Goal: Information Seeking & Learning: Learn about a topic

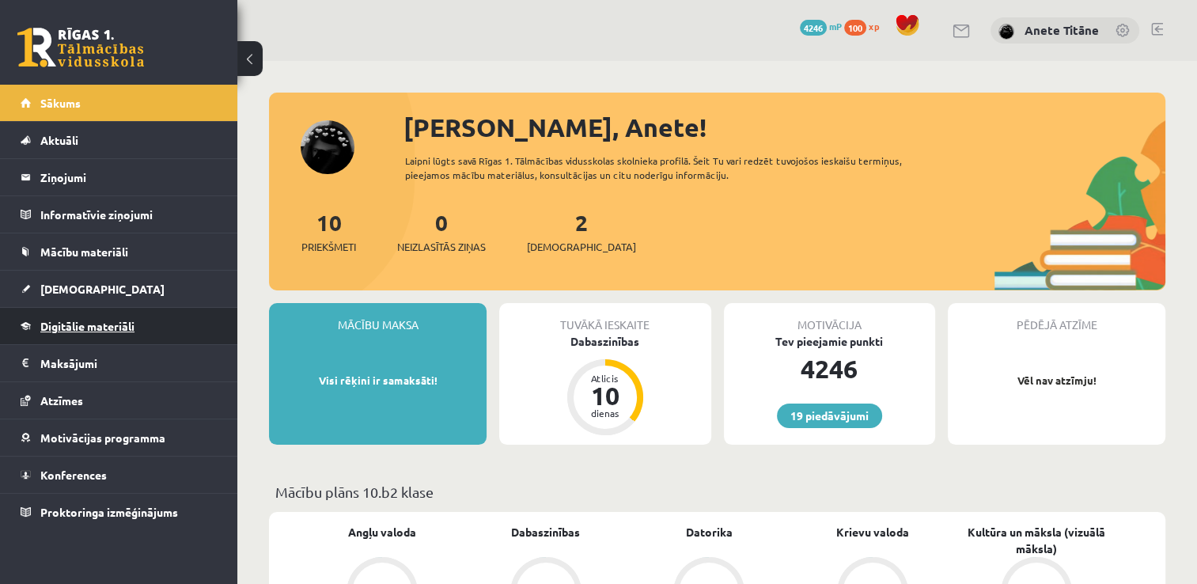
click at [114, 322] on span "Digitālie materiāli" at bounding box center [87, 326] width 94 height 14
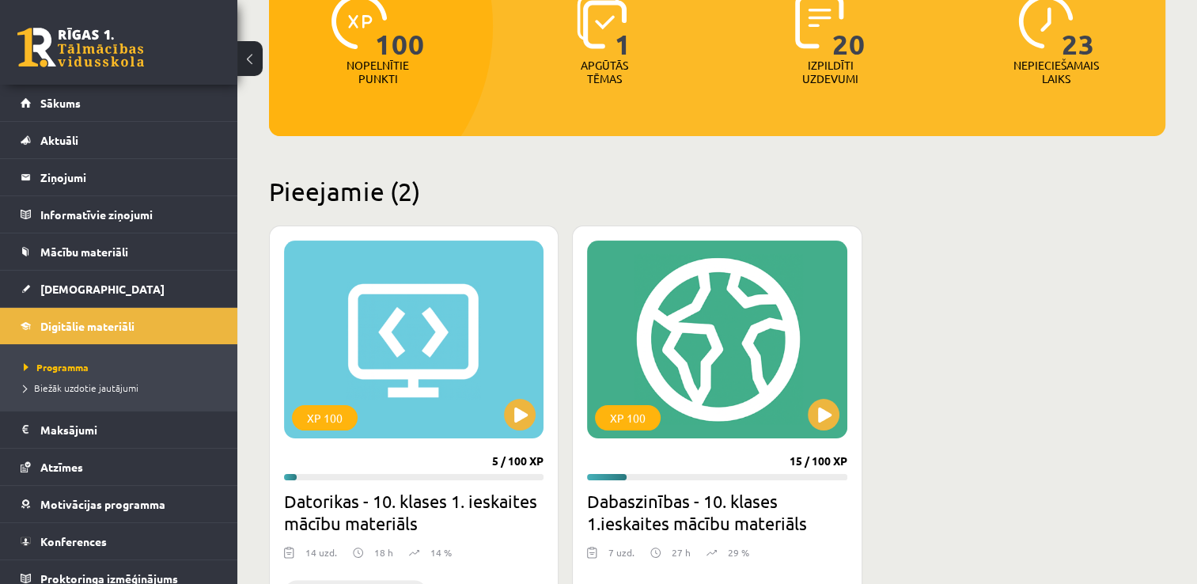
scroll to position [317, 0]
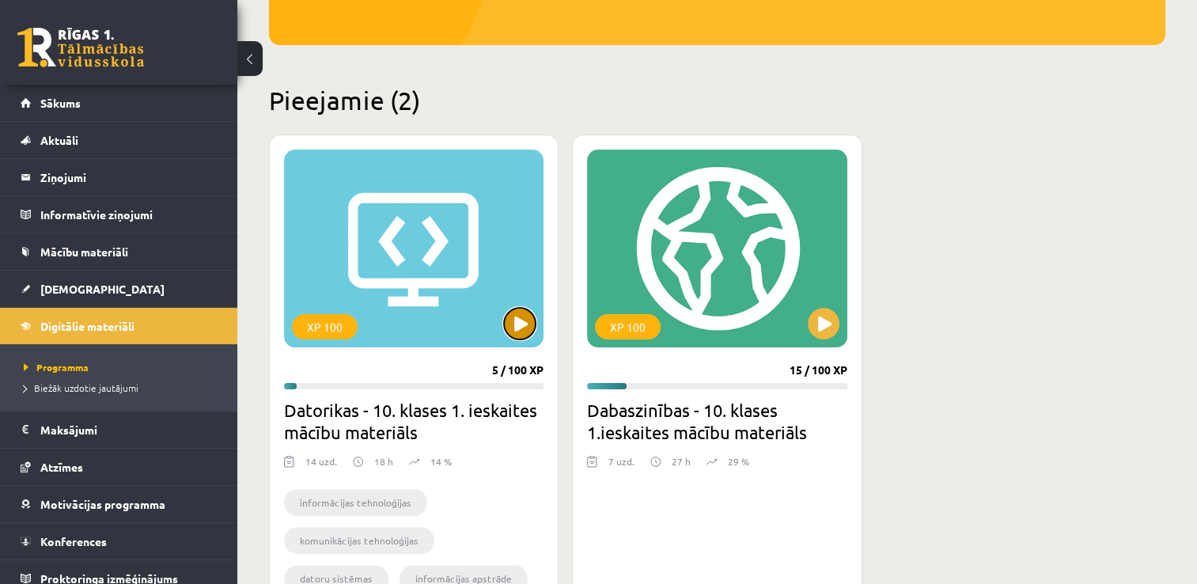
click at [517, 324] on button at bounding box center [520, 324] width 32 height 32
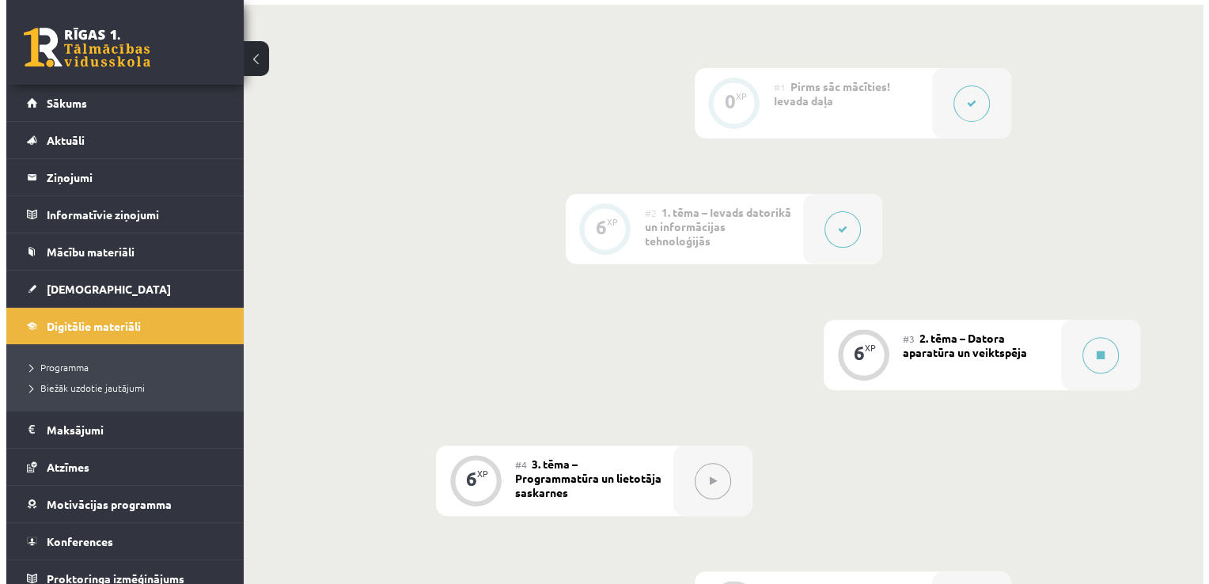
scroll to position [475, 0]
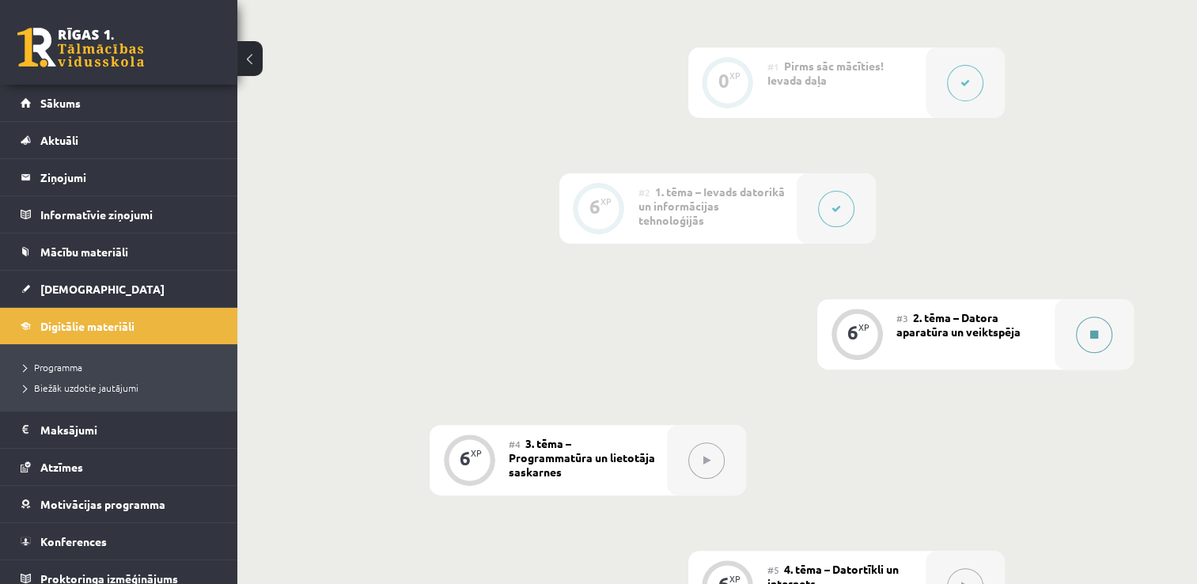
click at [1105, 317] on button at bounding box center [1094, 335] width 36 height 36
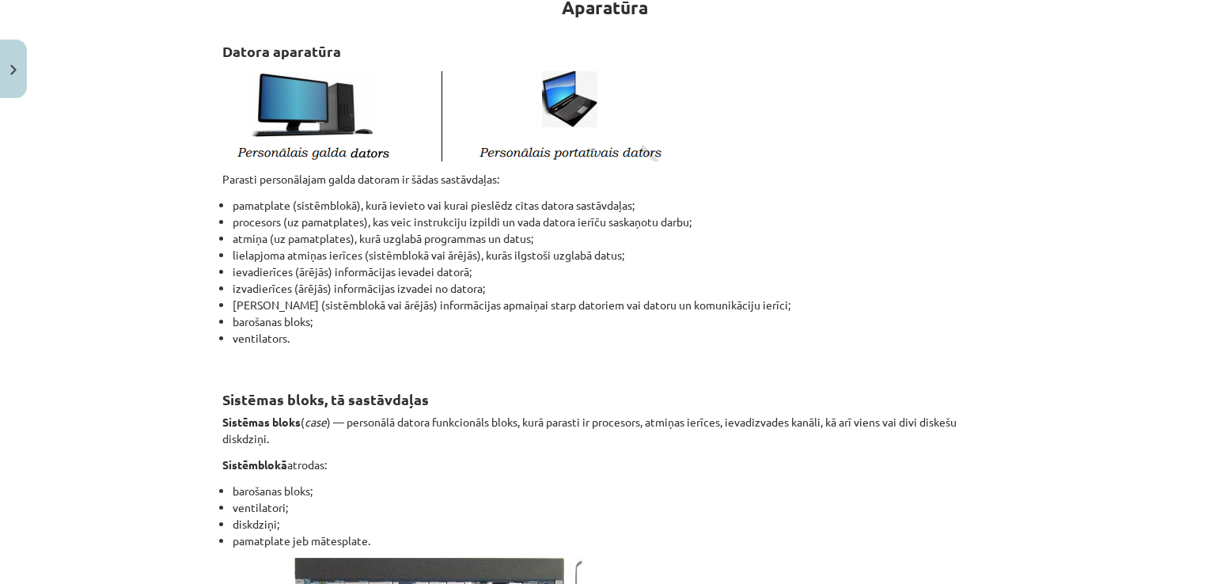
scroll to position [317, 0]
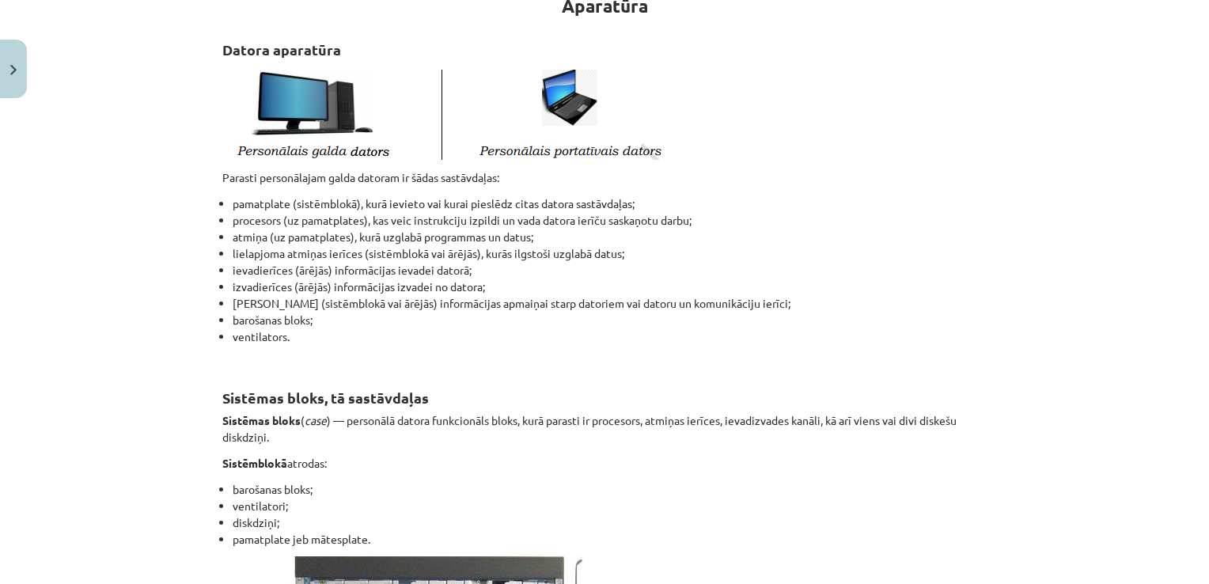
click at [753, 116] on p at bounding box center [604, 112] width 764 height 95
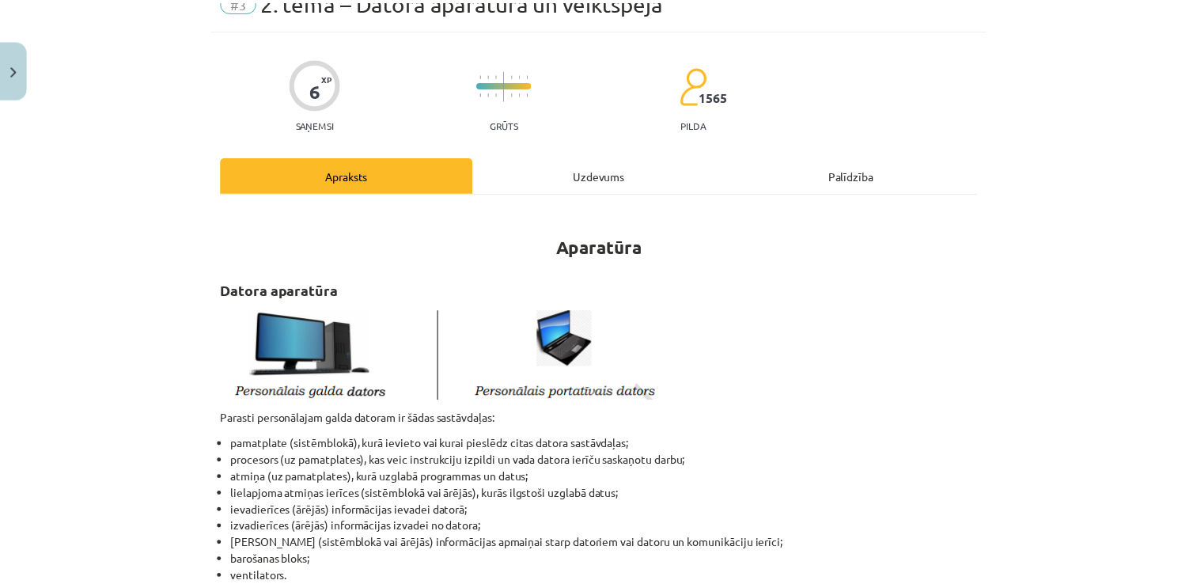
scroll to position [79, 0]
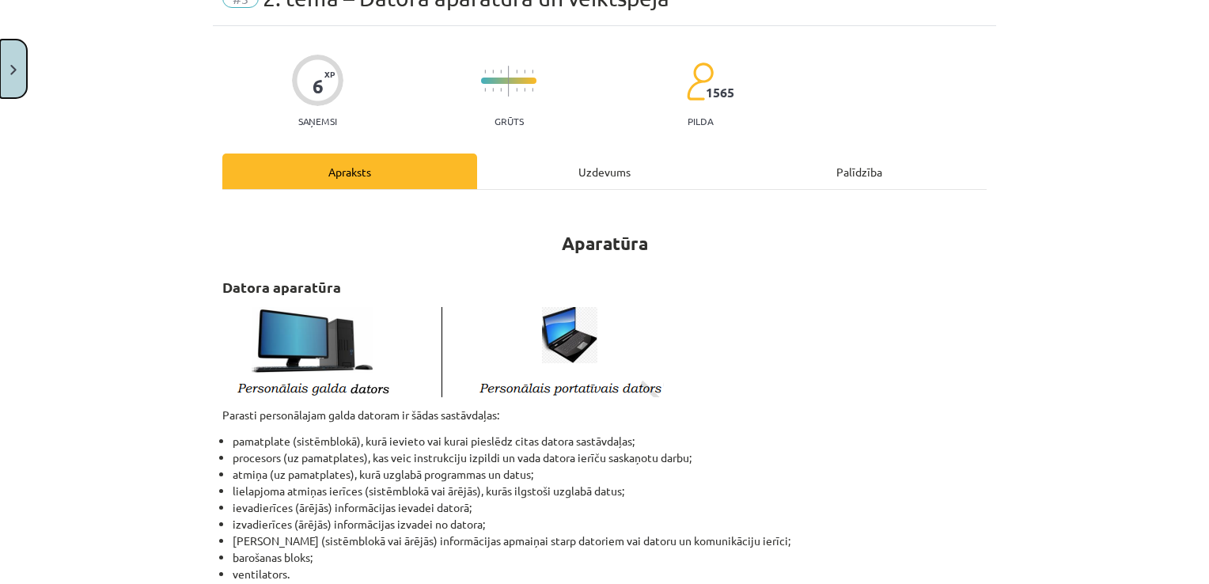
click at [22, 70] on button "Close" at bounding box center [13, 69] width 27 height 59
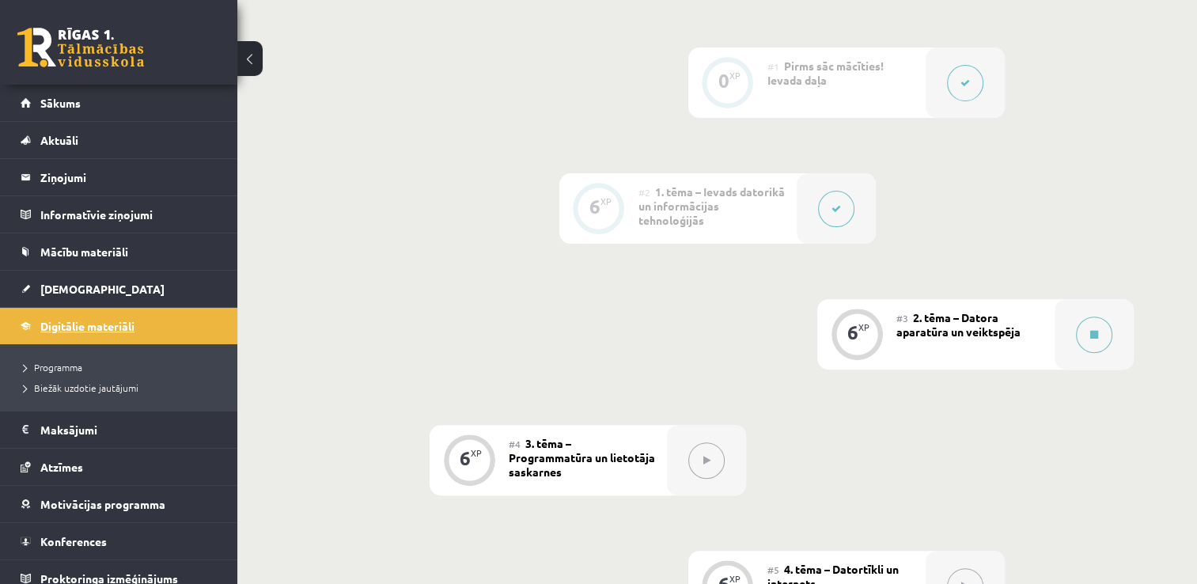
click at [158, 317] on link "Digitālie materiāli" at bounding box center [119, 326] width 197 height 36
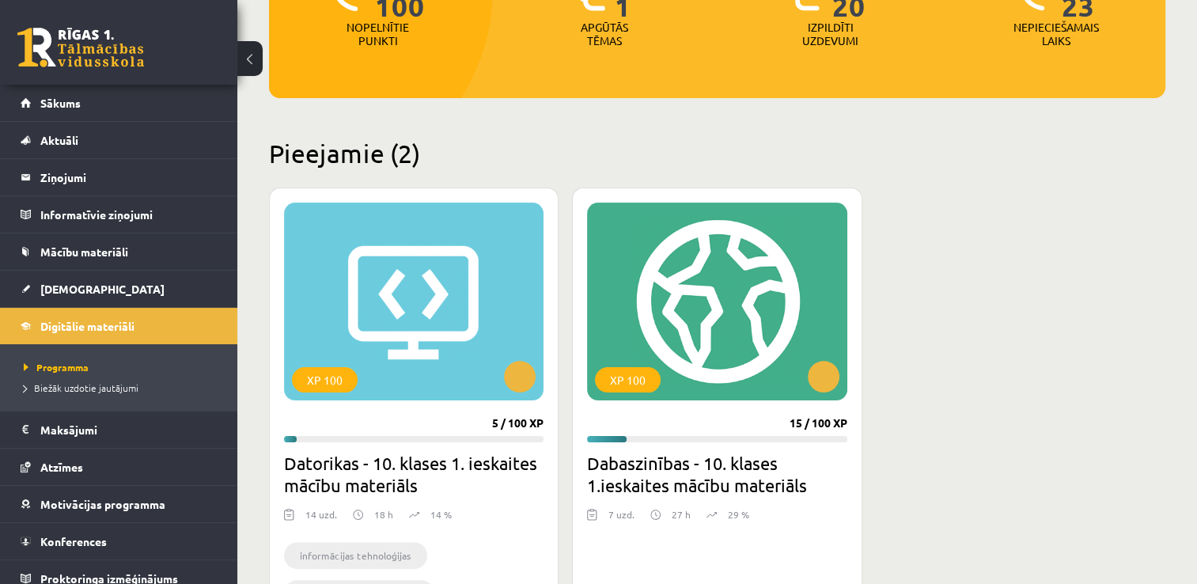
scroll to position [396, 0]
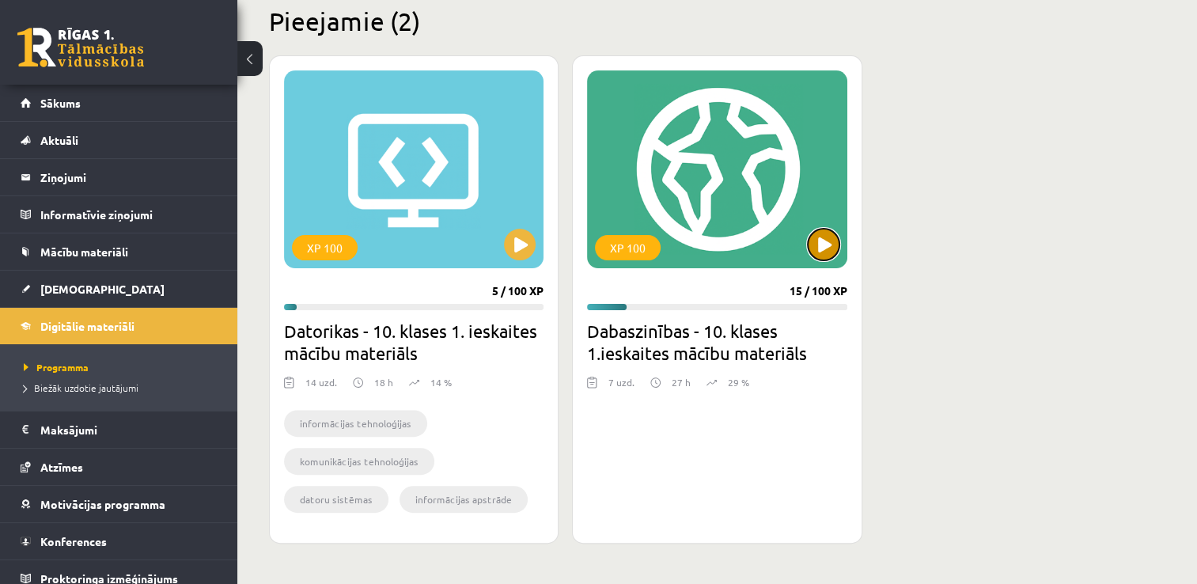
click at [826, 254] on button at bounding box center [824, 245] width 32 height 32
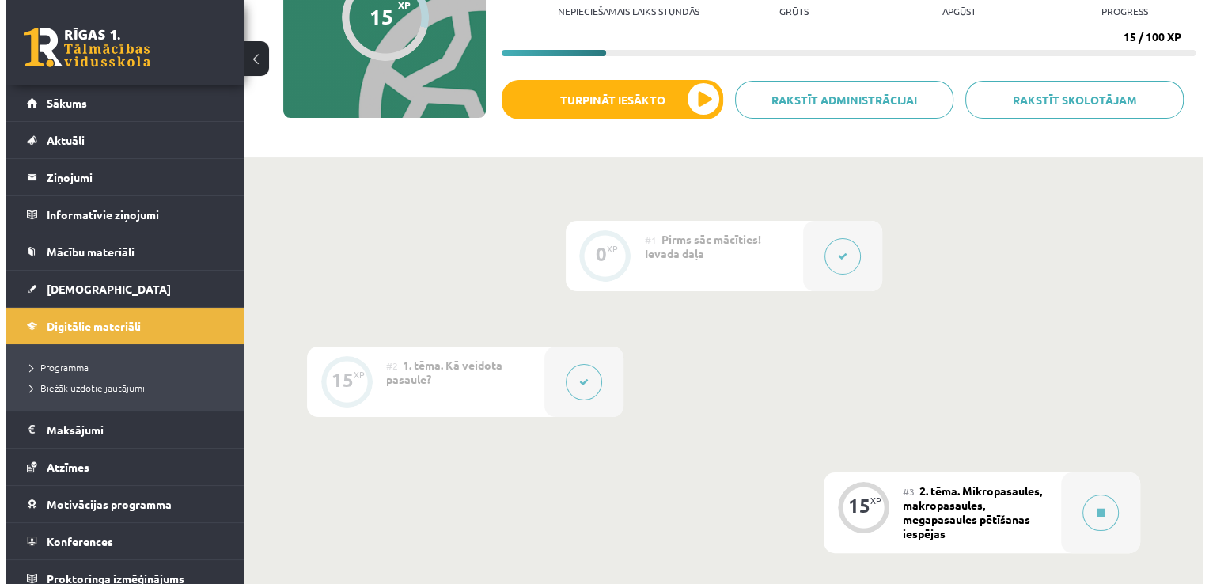
scroll to position [396, 0]
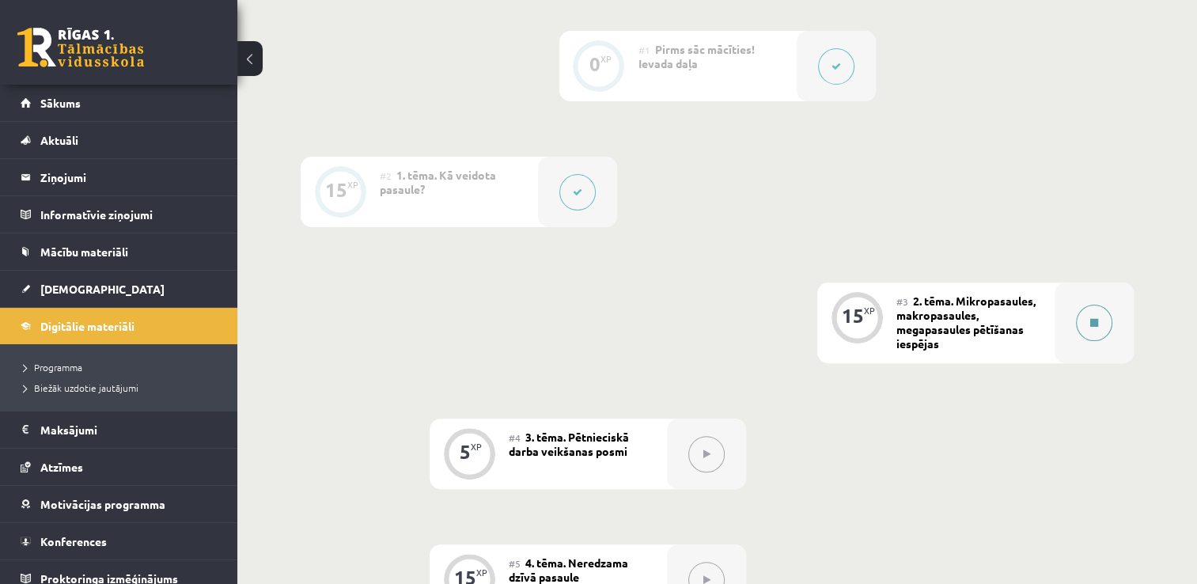
click at [1105, 327] on button at bounding box center [1094, 323] width 36 height 36
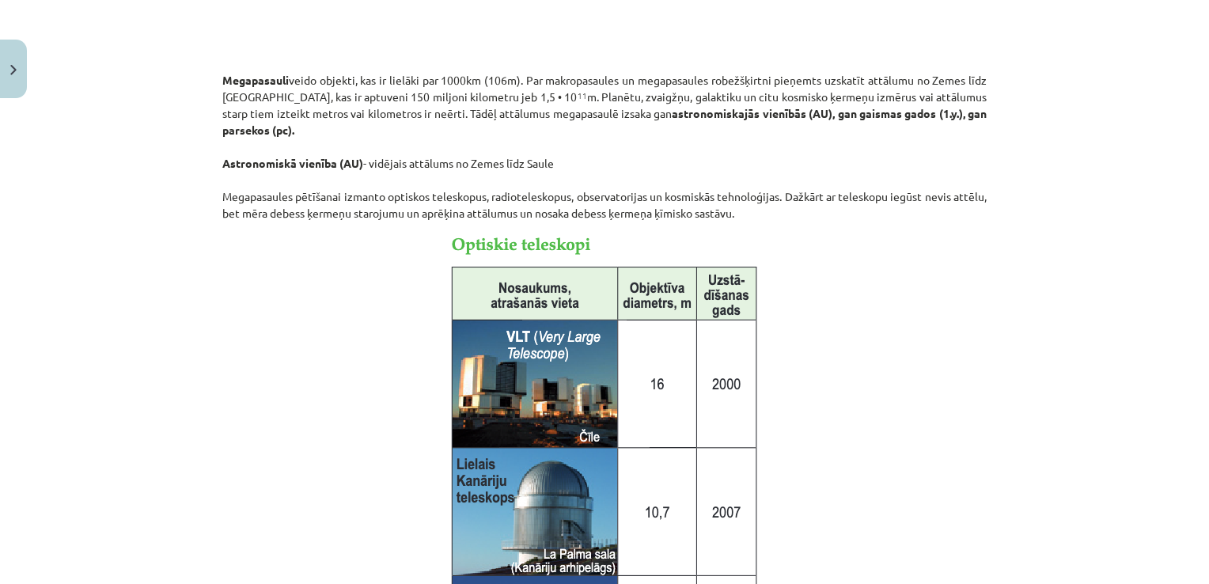
scroll to position [633, 0]
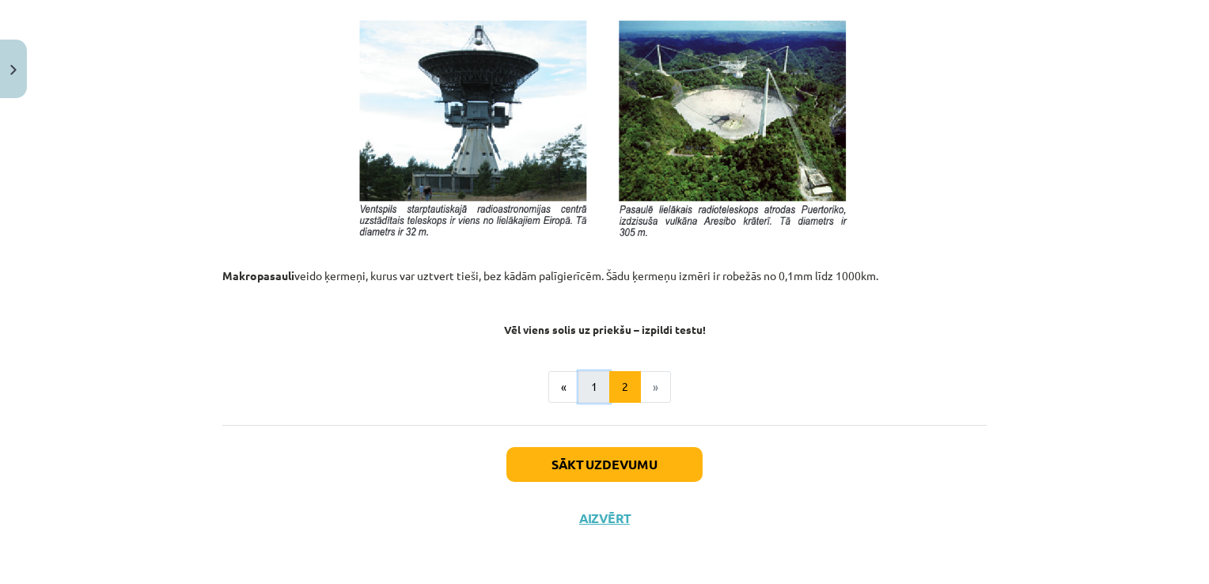
click at [601, 385] on button "1" at bounding box center [594, 387] width 32 height 32
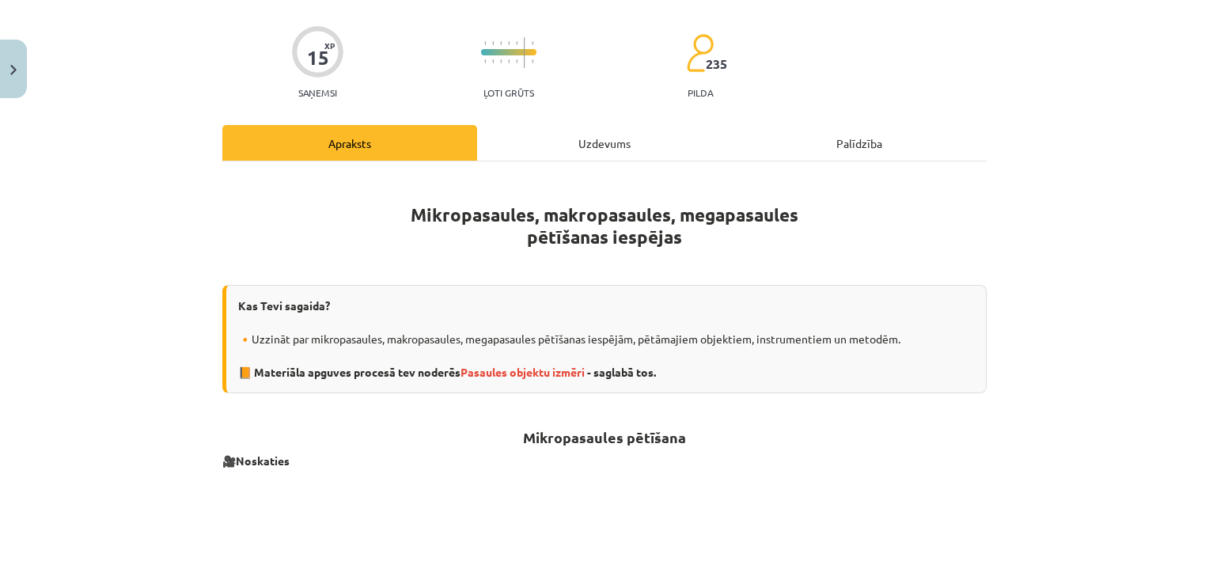
scroll to position [237, 0]
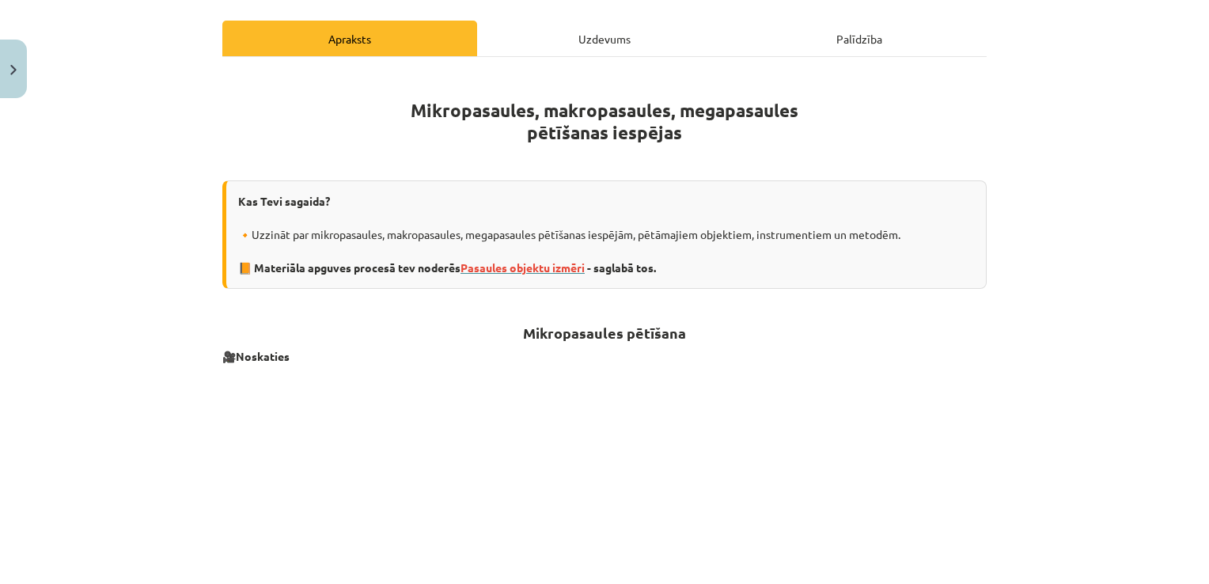
click at [554, 263] on span "Pasaules objektu izmēri" at bounding box center [523, 267] width 124 height 14
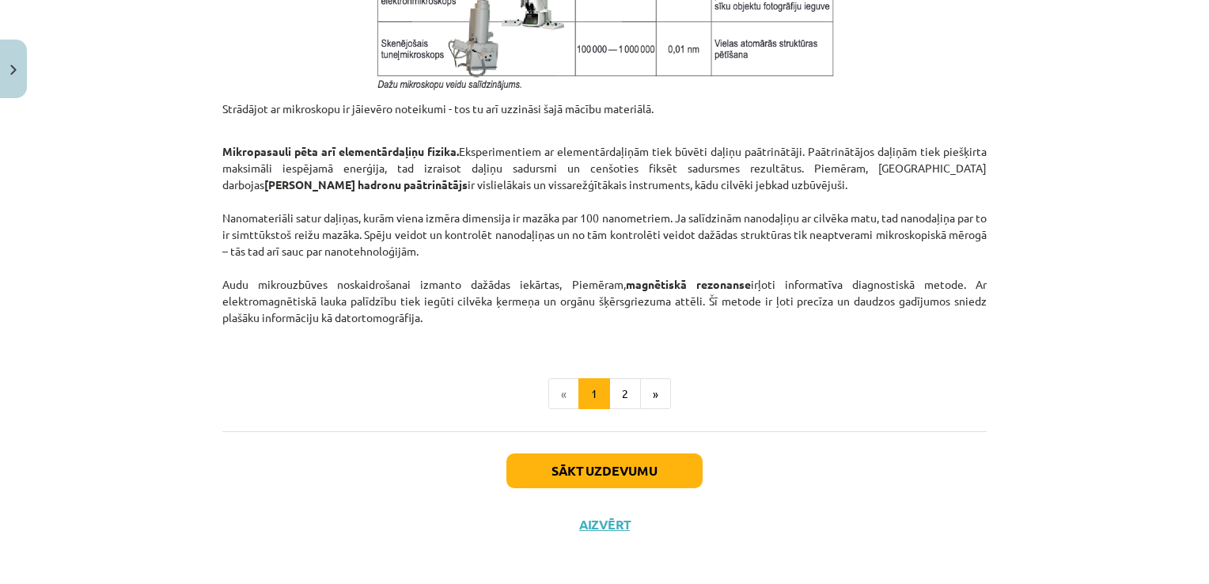
scroll to position [1345, 0]
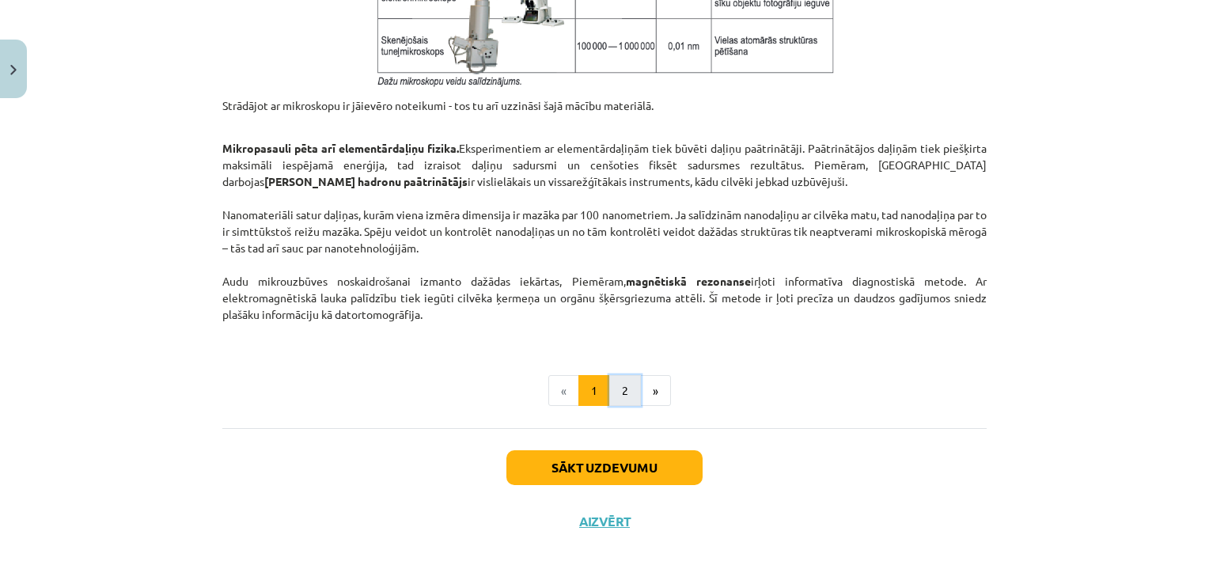
click at [631, 387] on button "2" at bounding box center [625, 391] width 32 height 32
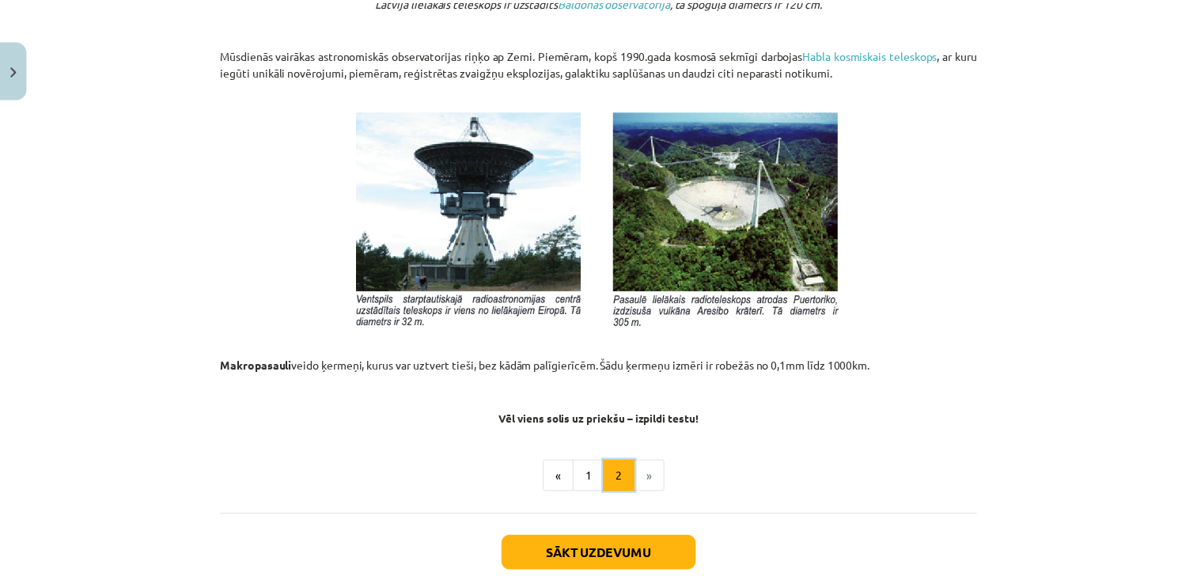
scroll to position [1653, 0]
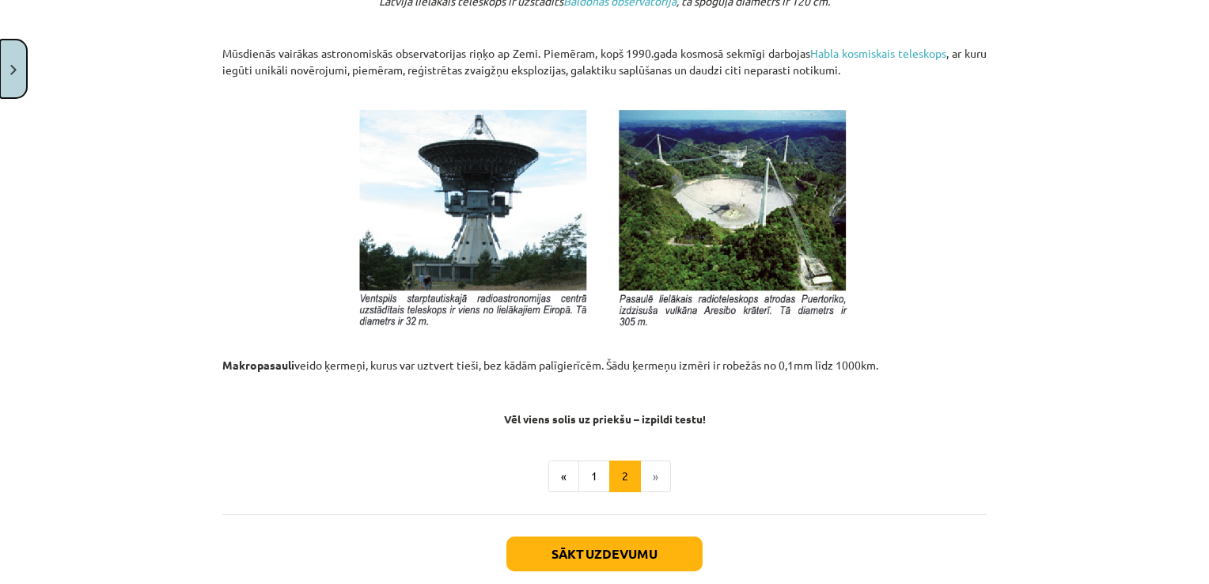
click at [20, 63] on button "Close" at bounding box center [13, 69] width 27 height 59
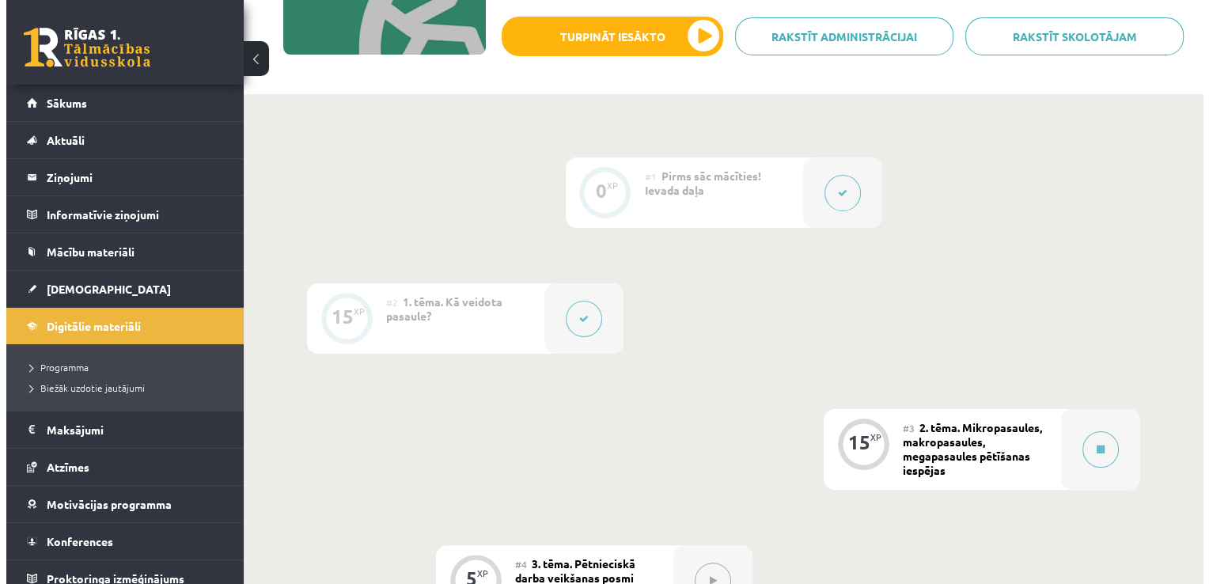
scroll to position [237, 0]
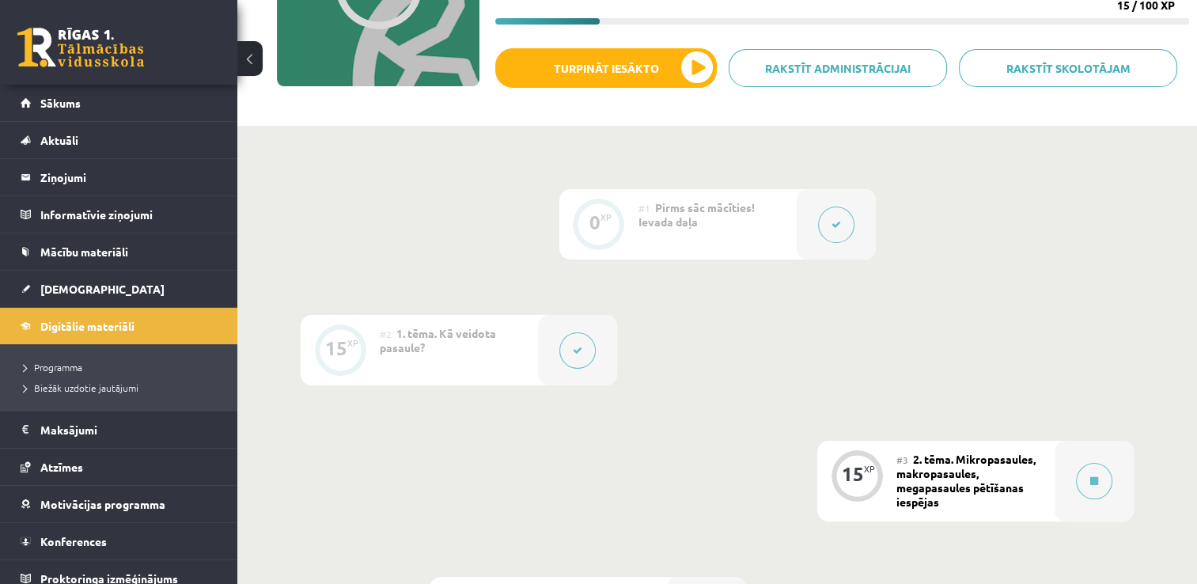
click at [570, 343] on button at bounding box center [577, 350] width 36 height 36
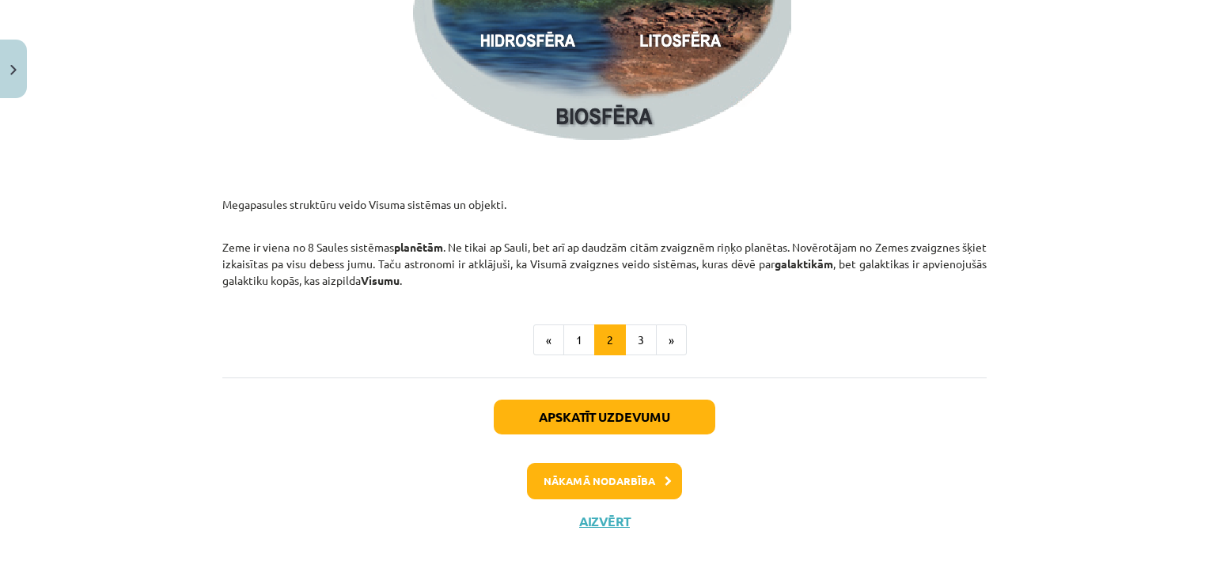
scroll to position [2447, 0]
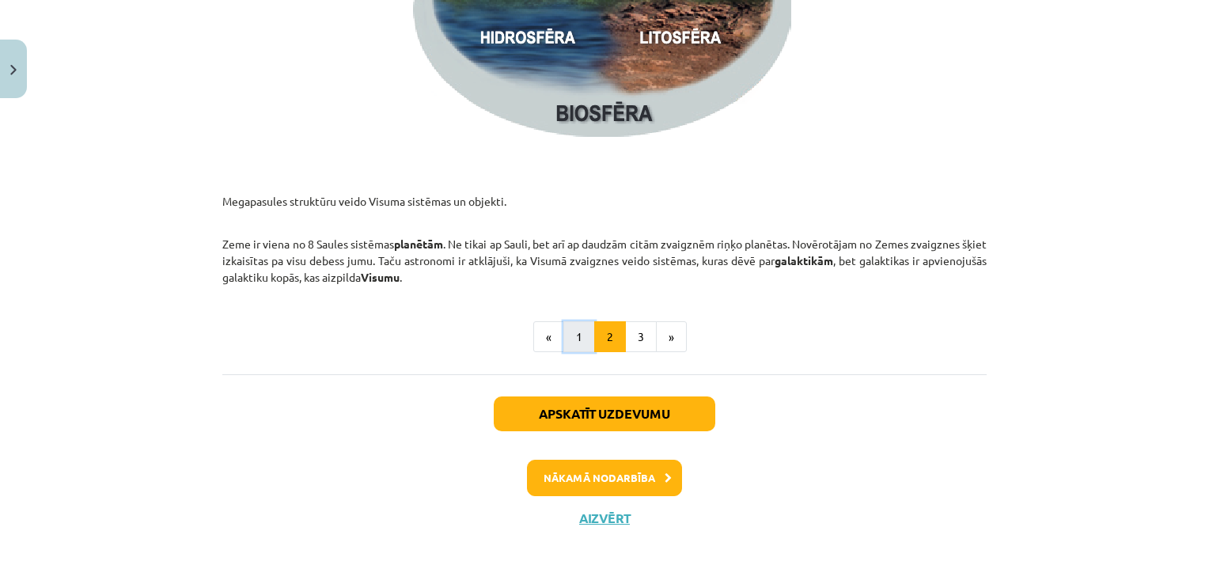
click at [576, 332] on button "1" at bounding box center [579, 337] width 32 height 32
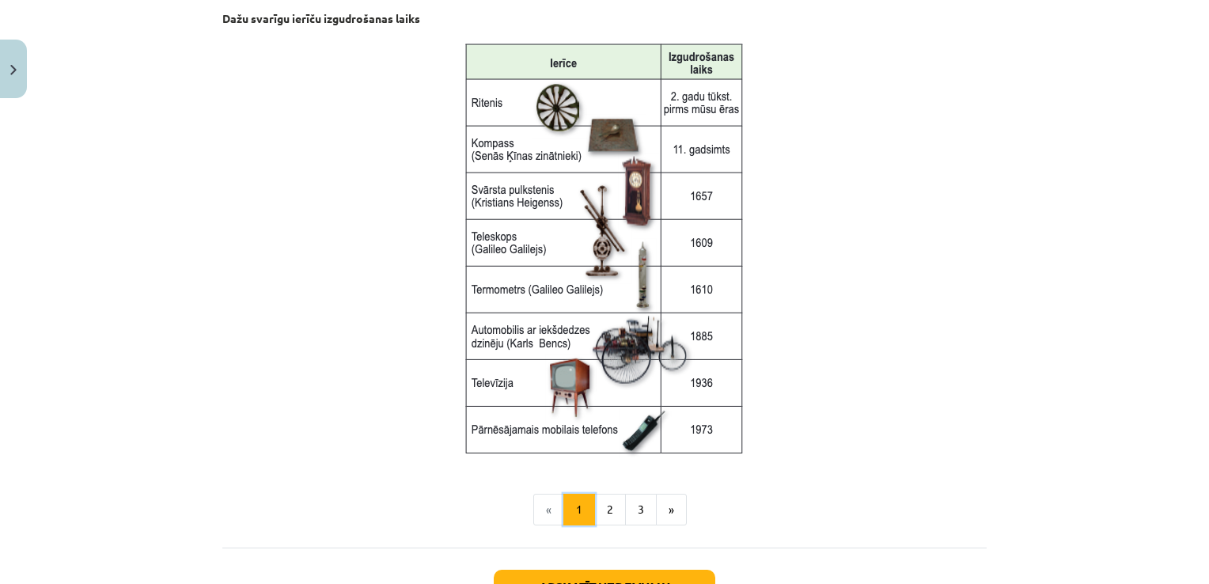
scroll to position [2023, 0]
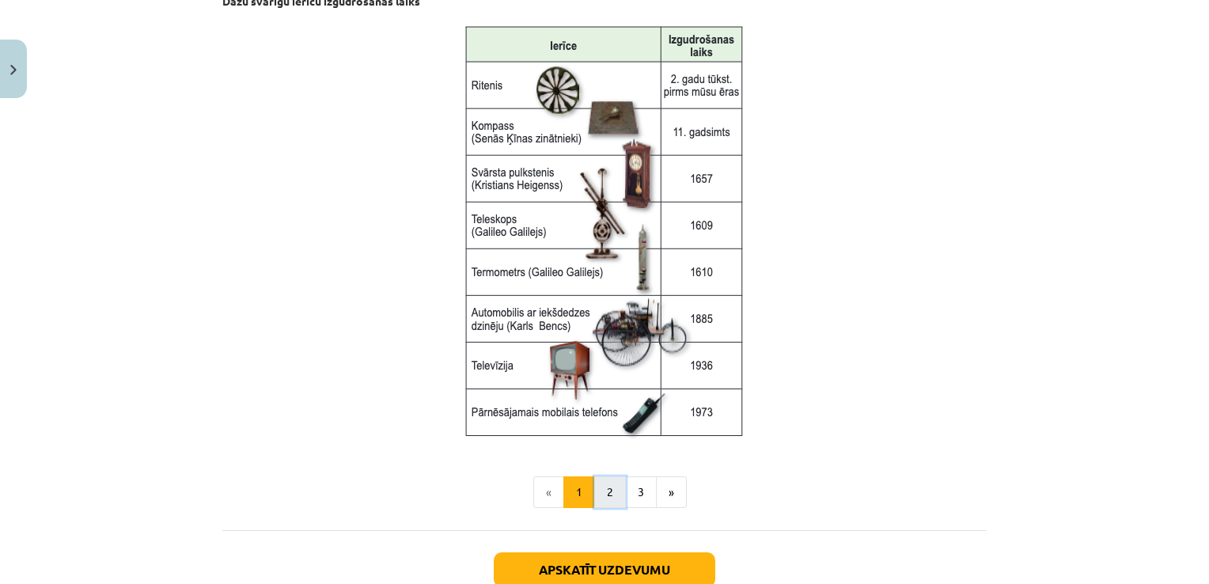
click at [605, 493] on button "2" at bounding box center [610, 492] width 32 height 32
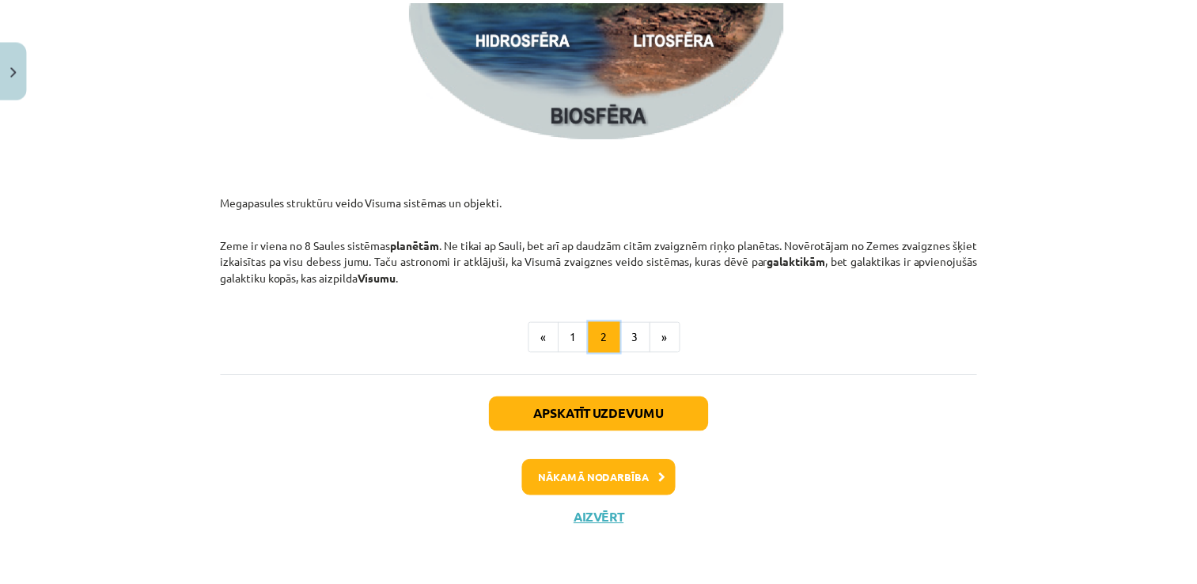
scroll to position [2447, 0]
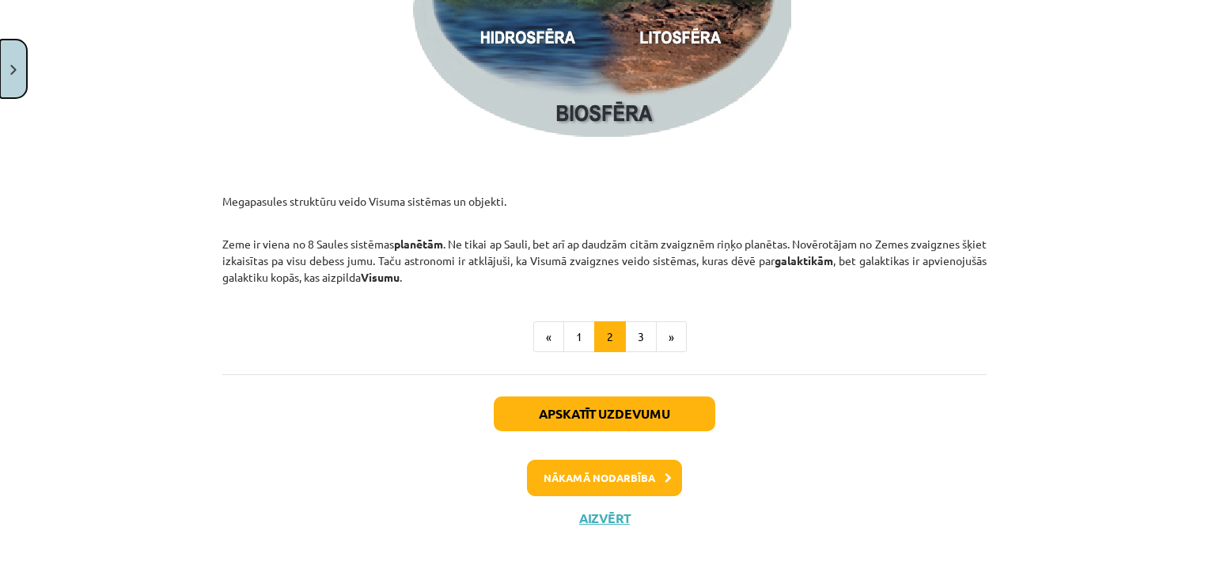
click at [8, 81] on button "Close" at bounding box center [13, 69] width 27 height 59
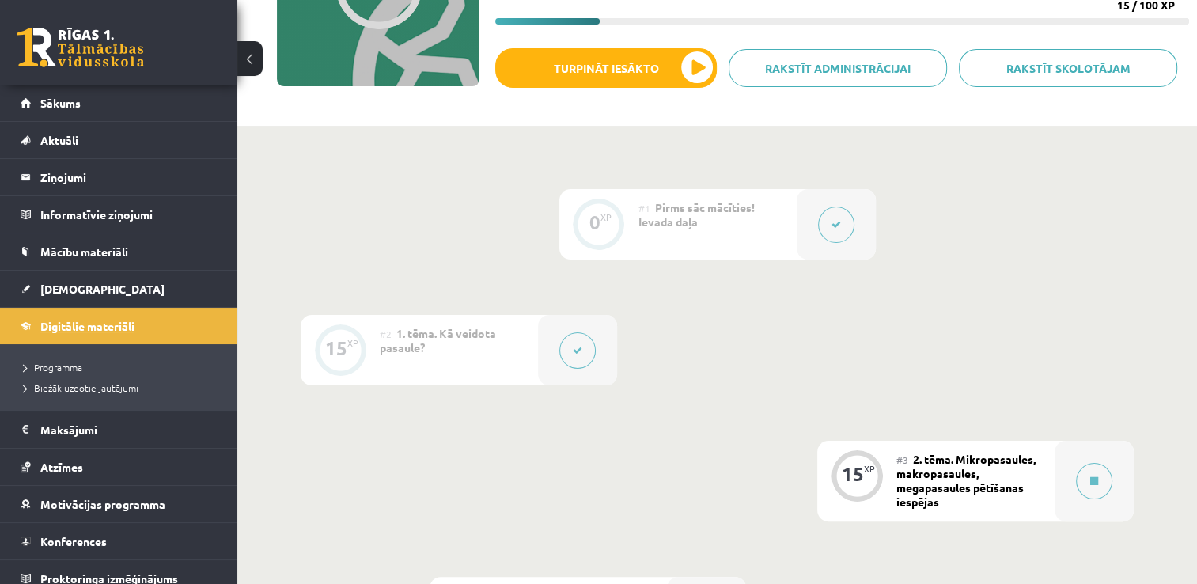
click at [93, 329] on span "Digitālie materiāli" at bounding box center [87, 326] width 94 height 14
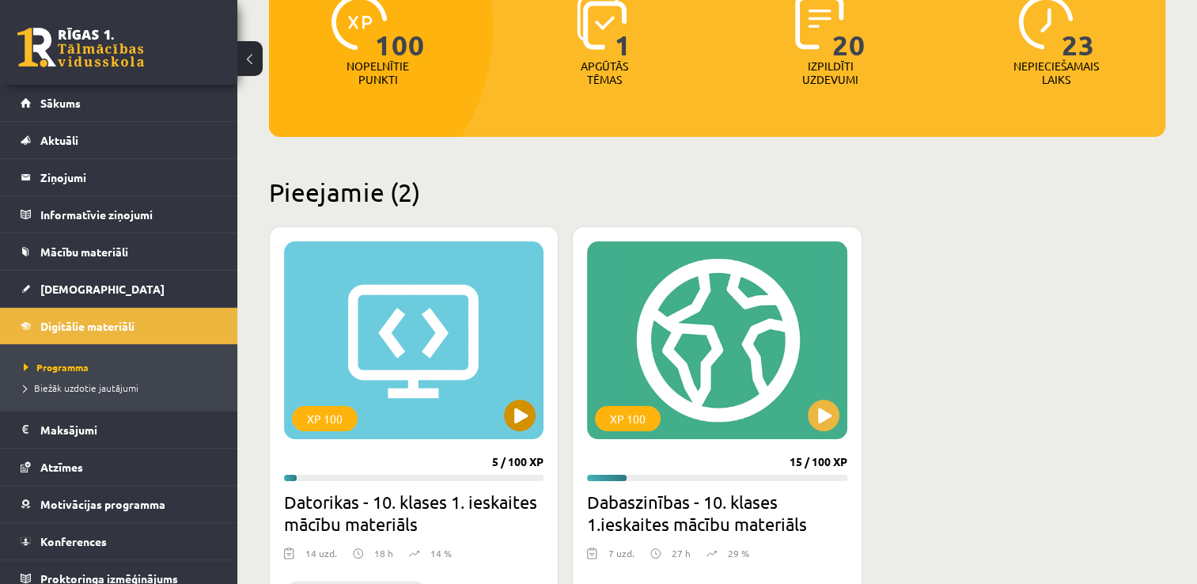
scroll to position [237, 0]
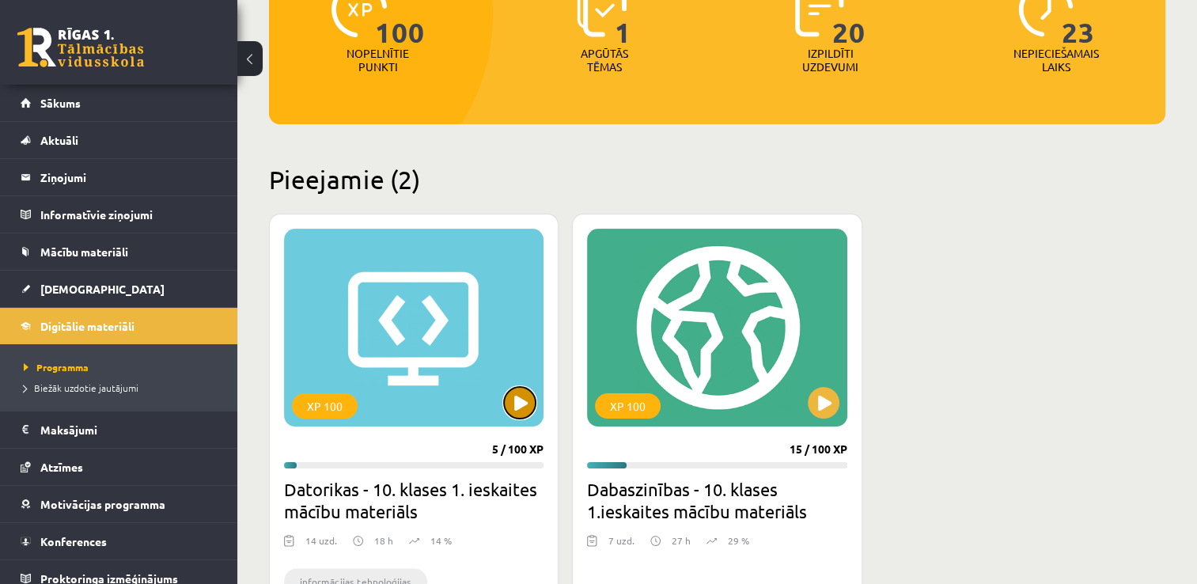
click at [520, 397] on button at bounding box center [520, 403] width 32 height 32
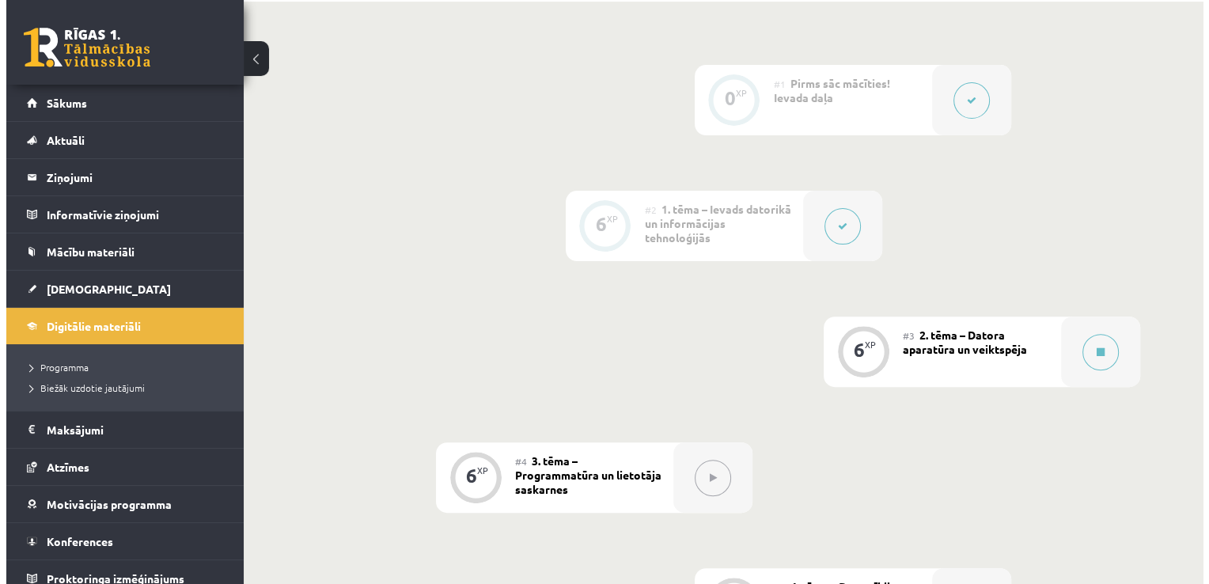
scroll to position [396, 0]
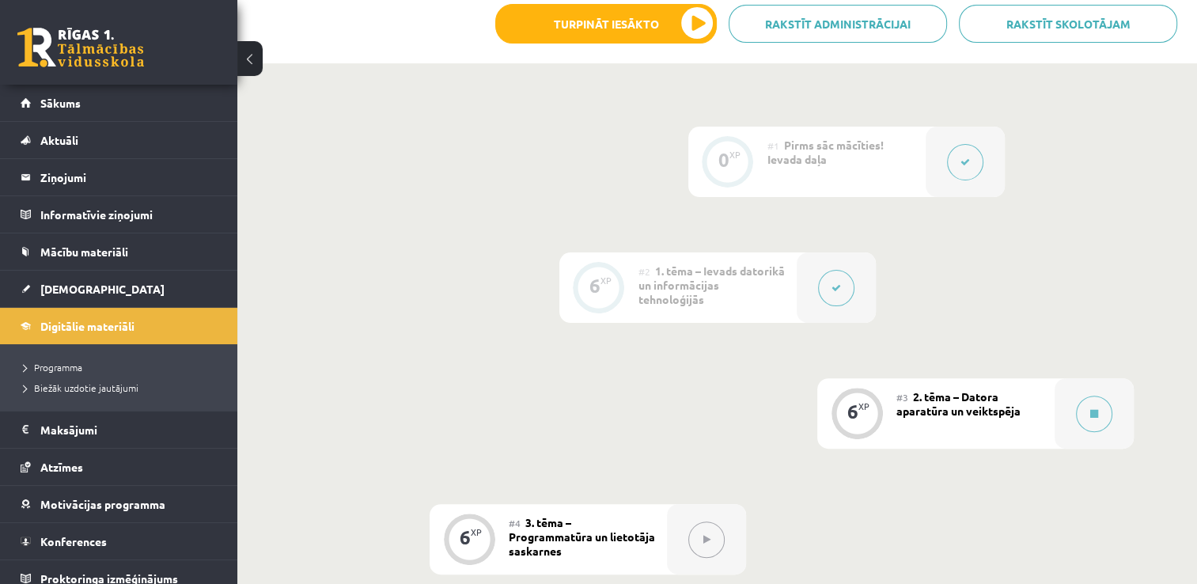
click at [838, 270] on button at bounding box center [836, 288] width 36 height 36
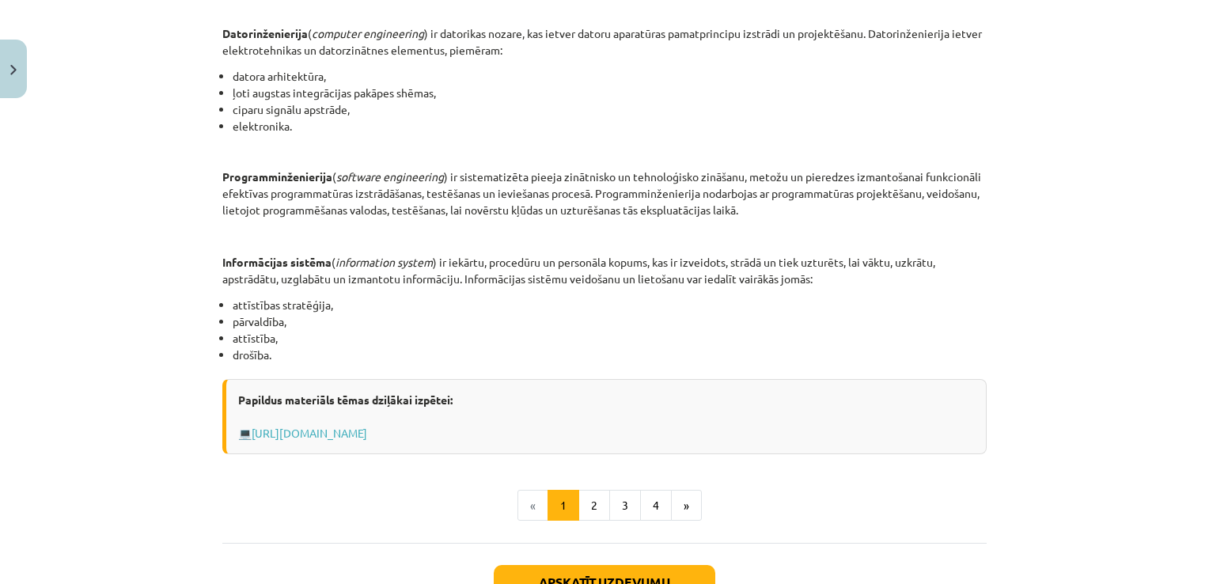
scroll to position [660, 0]
